Goal: Check status

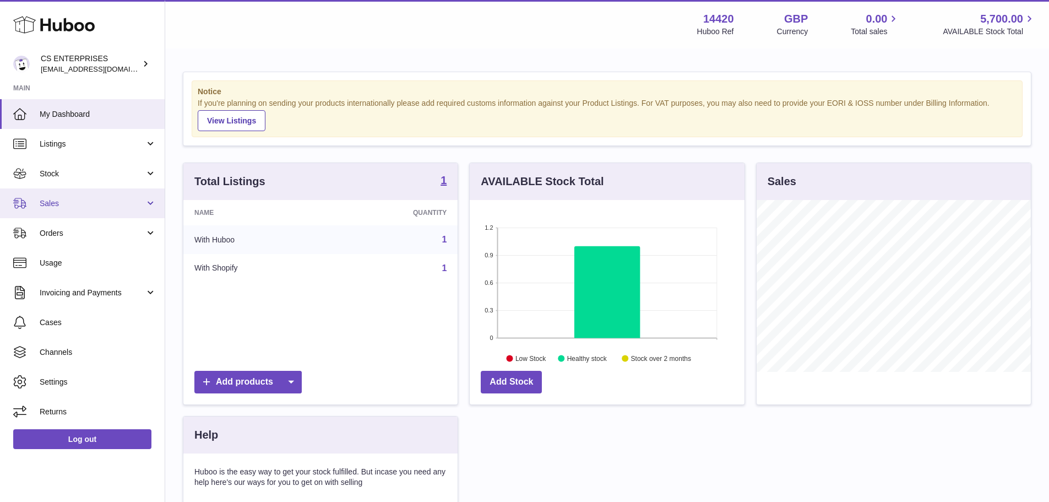
click at [63, 194] on link "Sales" at bounding box center [82, 203] width 165 height 30
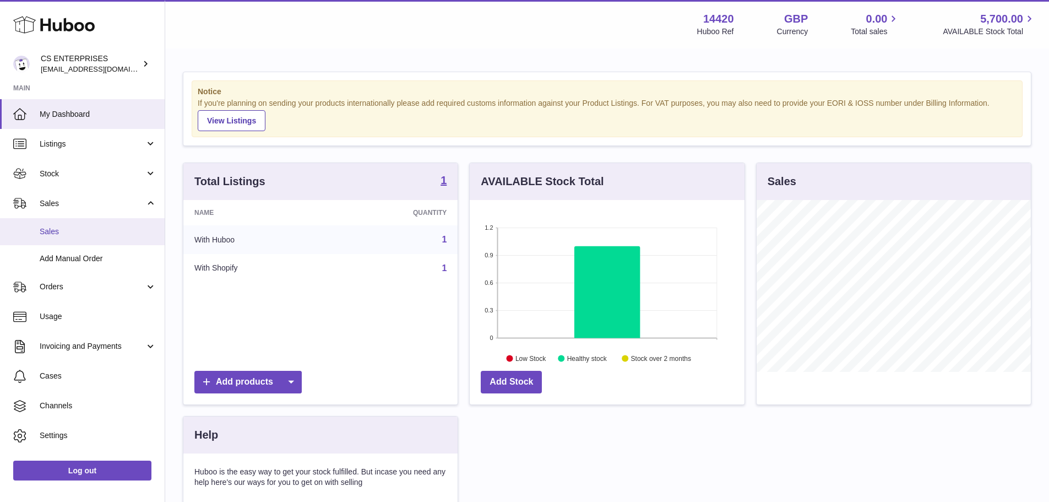
click at [61, 224] on link "Sales" at bounding box center [82, 231] width 165 height 27
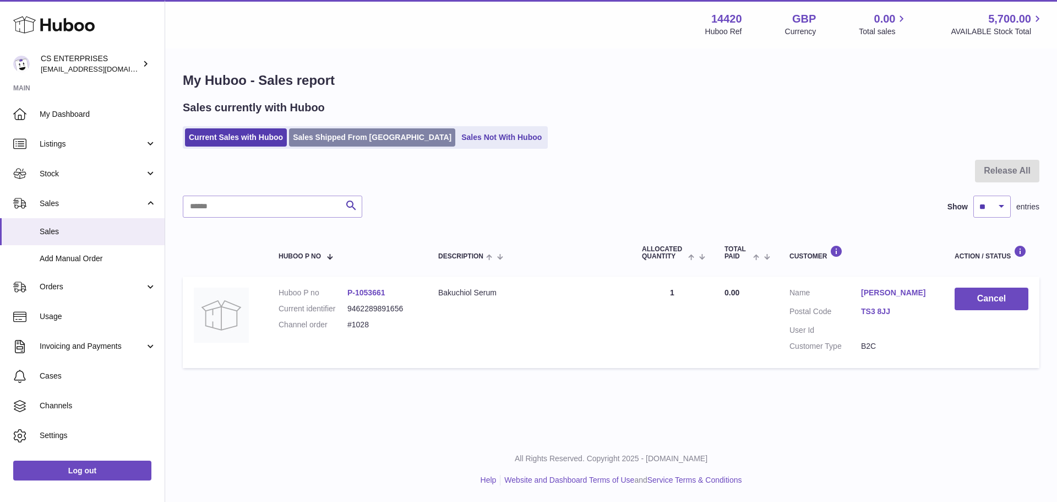
click at [331, 136] on link "Sales Shipped From Huboo" at bounding box center [372, 137] width 166 height 18
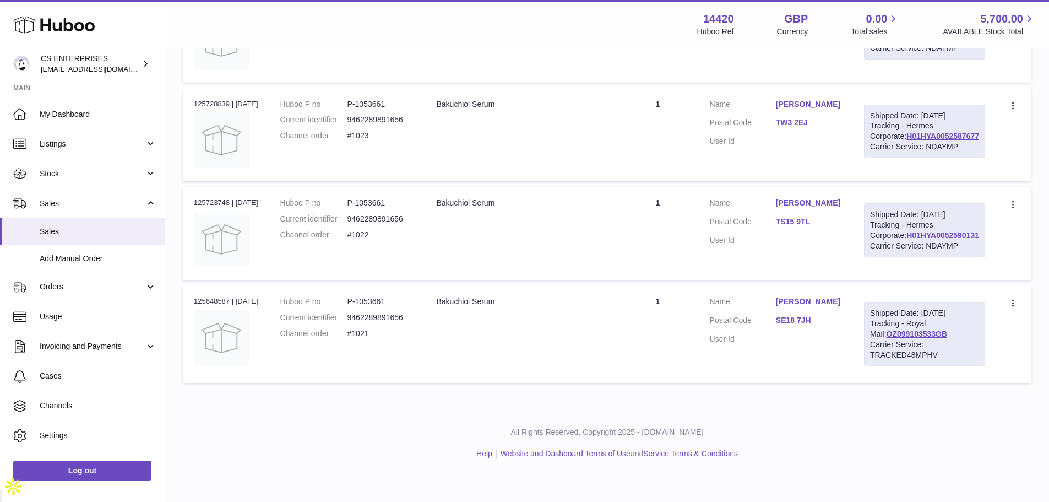
scroll to position [464, 0]
click at [97, 313] on span "Usage" at bounding box center [98, 316] width 117 height 10
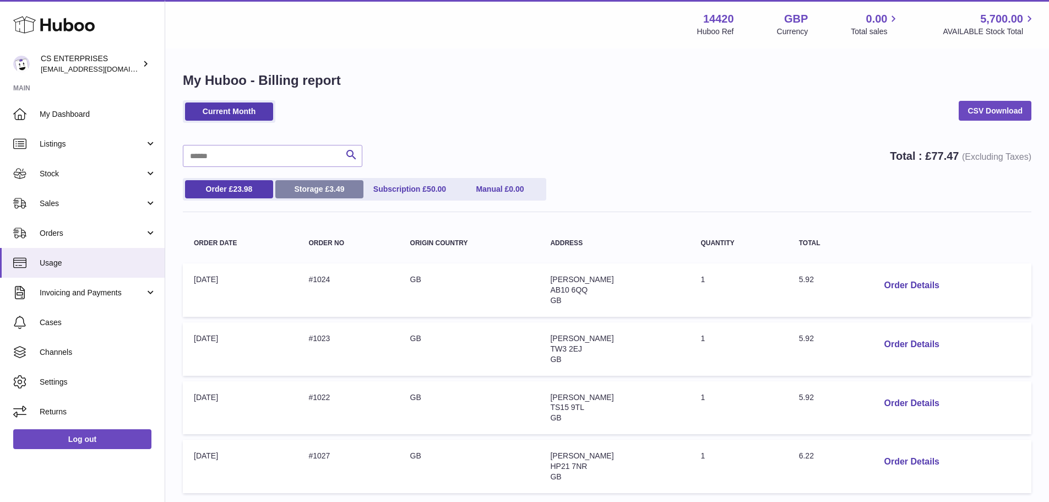
click at [337, 187] on span "3.49" at bounding box center [336, 188] width 15 height 9
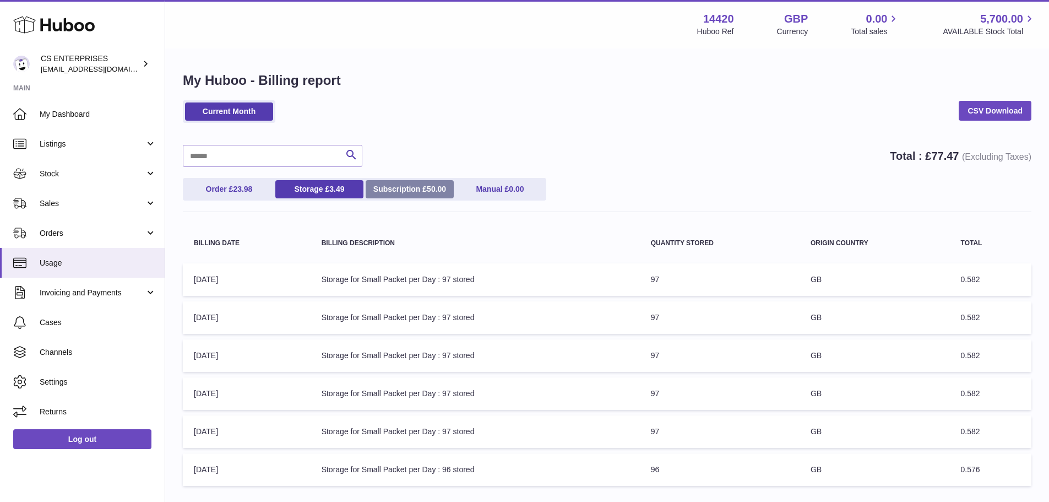
click at [383, 183] on link "Subscription £ 50.00" at bounding box center [410, 189] width 88 height 18
